Goal: Find contact information: Find contact information

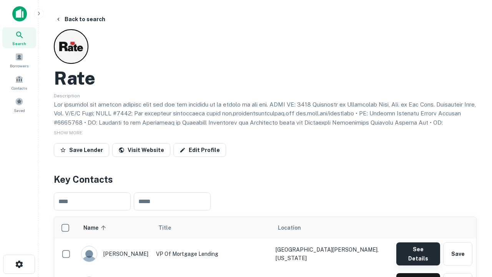
click at [418, 250] on button "See Details" at bounding box center [418, 253] width 44 height 23
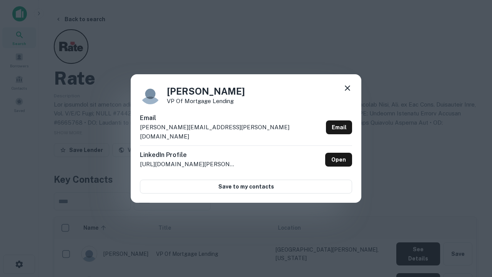
click at [348, 93] on icon at bounding box center [347, 87] width 9 height 9
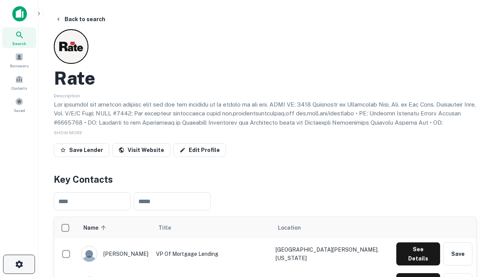
click at [19, 264] on icon "button" at bounding box center [19, 264] width 9 height 9
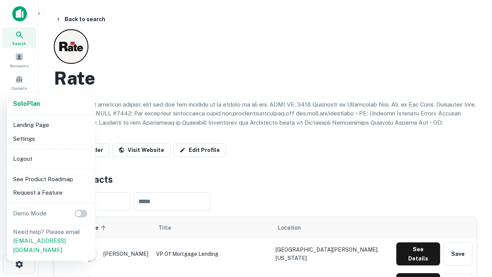
click at [51, 158] on li "Logout" at bounding box center [51, 159] width 82 height 14
